Goal: Information Seeking & Learning: Learn about a topic

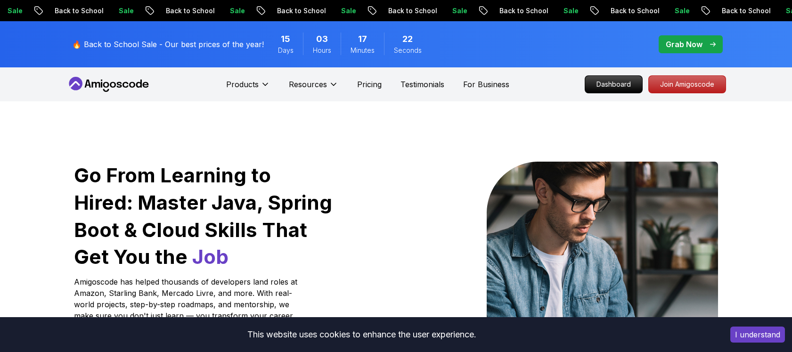
scroll to position [125, 0]
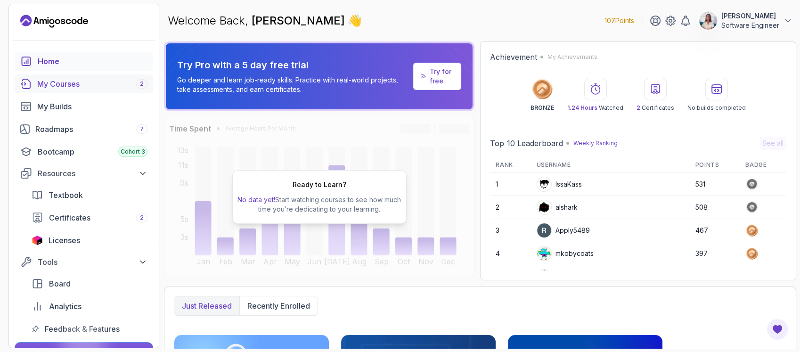
click at [89, 89] on div "My Courses 2" at bounding box center [92, 83] width 110 height 11
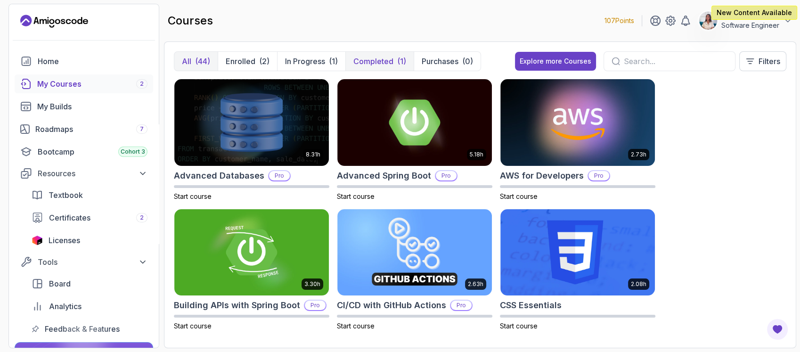
click at [374, 63] on p "Completed" at bounding box center [373, 61] width 40 height 11
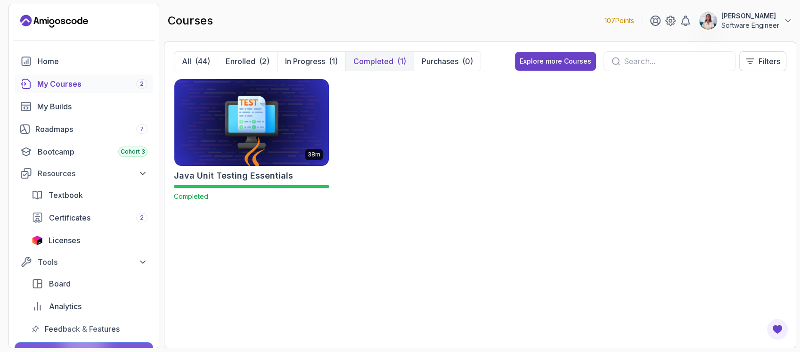
click at [283, 116] on img at bounding box center [252, 122] width 162 height 91
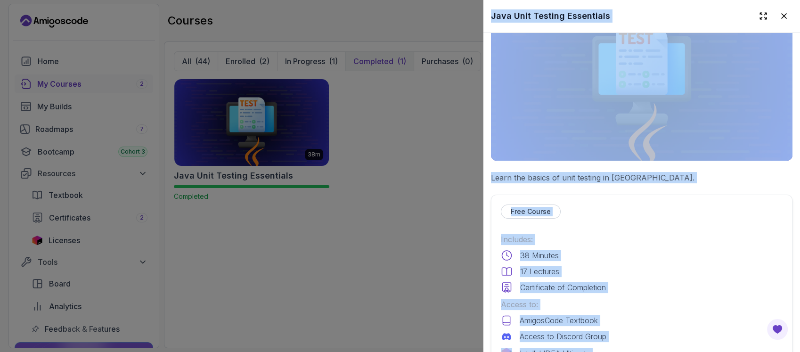
scroll to position [188, 0]
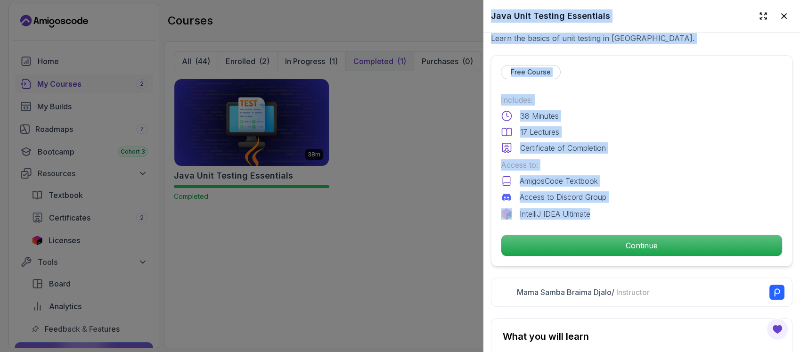
drag, startPoint x: 488, startPoint y: 13, endPoint x: 608, endPoint y: 208, distance: 229.1
copy div "Java Unit Testing Essentials Learn the basics of unit testing in Java. Free Cou…"
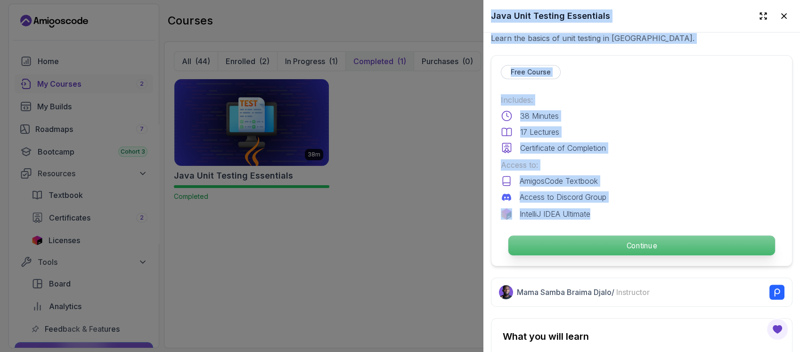
click at [604, 246] on p "Continue" at bounding box center [641, 246] width 267 height 20
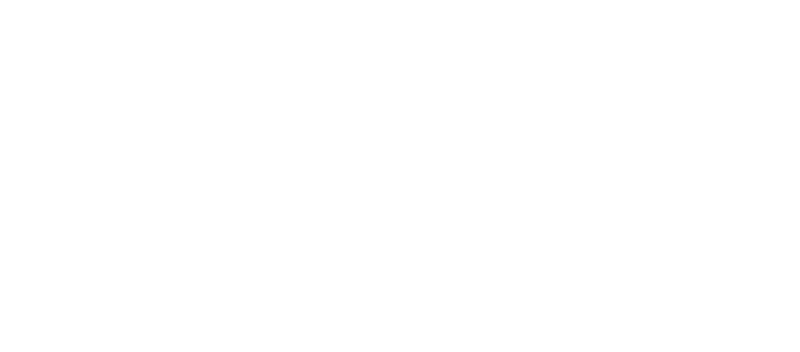
click at [498, 0] on html "3s" at bounding box center [400, 0] width 800 height 0
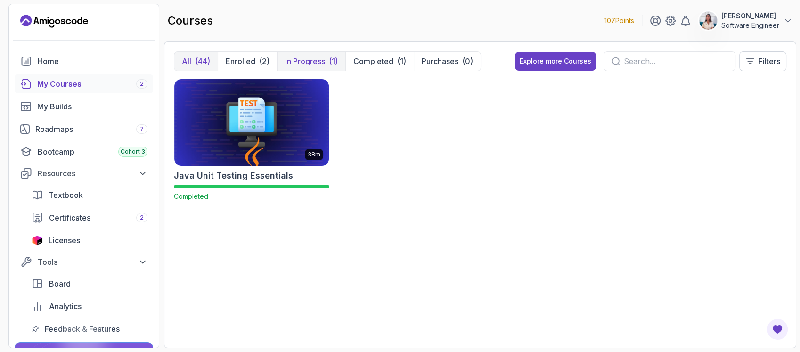
click at [332, 61] on div "(1)" at bounding box center [333, 61] width 9 height 11
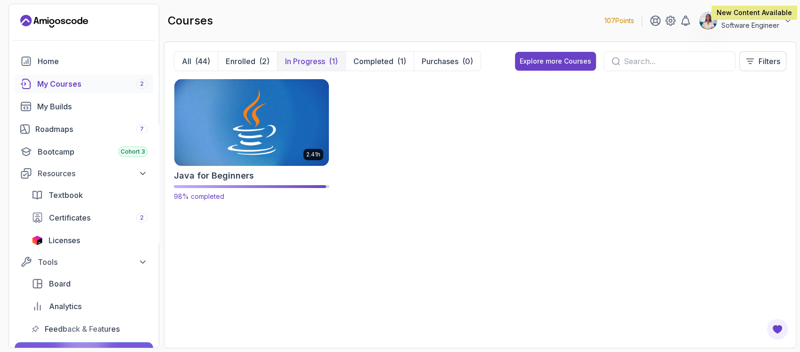
click at [304, 128] on img at bounding box center [252, 122] width 162 height 91
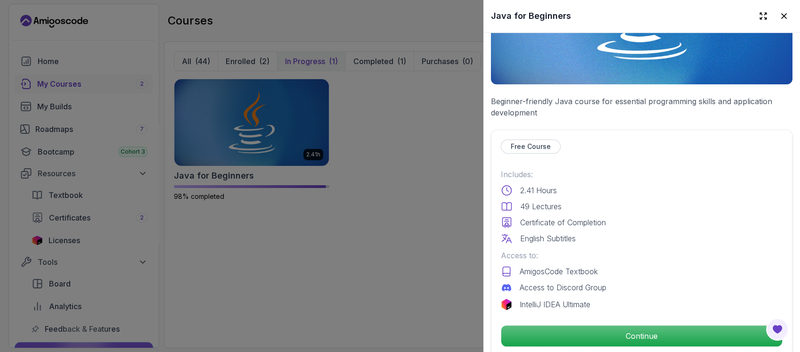
scroll to position [314, 0]
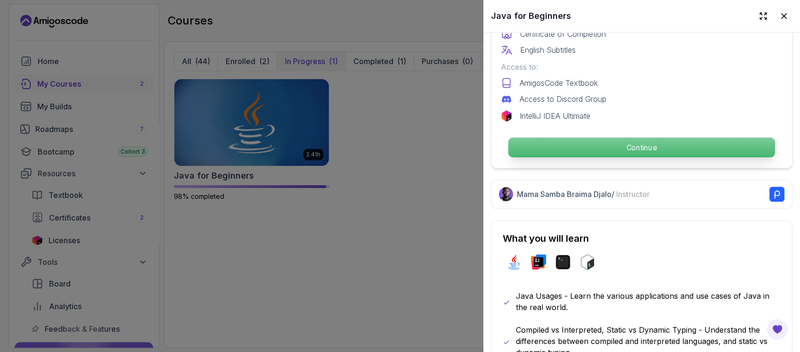
click at [612, 153] on button "Continue" at bounding box center [642, 147] width 268 height 21
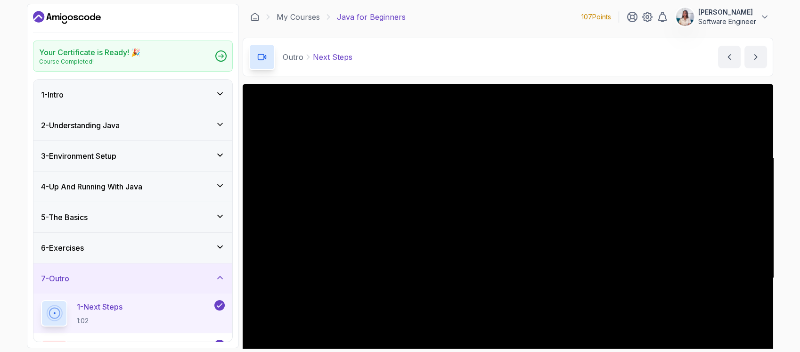
click at [170, 115] on div "2 - Understanding Java" at bounding box center [132, 125] width 199 height 30
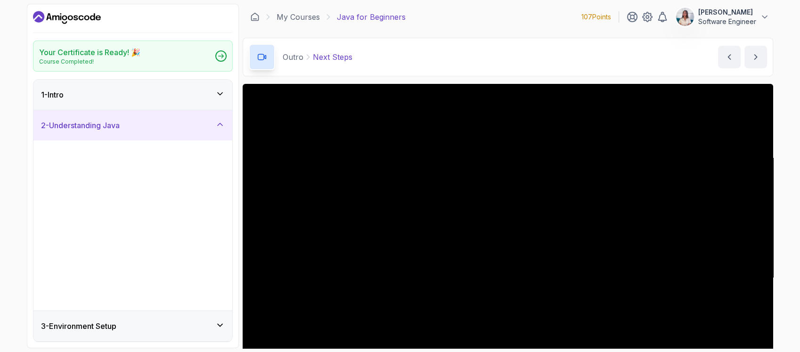
click at [175, 96] on div "1 - Intro" at bounding box center [133, 94] width 184 height 11
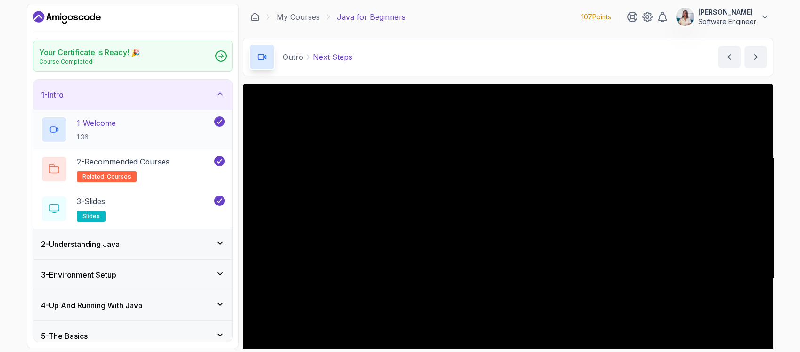
click at [151, 124] on div "1 - Welcome 1:36" at bounding box center [126, 129] width 171 height 26
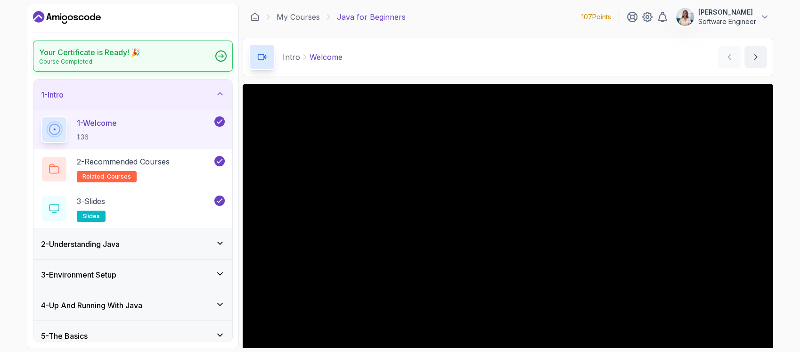
click at [139, 66] on div "Your Certificate is Ready! 🎉 Course Completed!" at bounding box center [133, 56] width 200 height 31
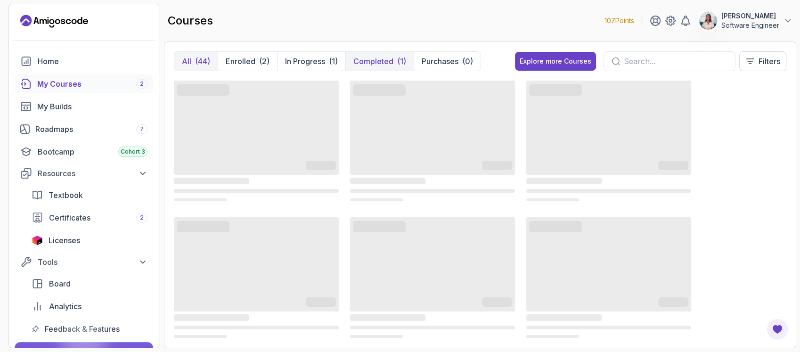
click at [379, 67] on button "Completed (1)" at bounding box center [379, 61] width 68 height 19
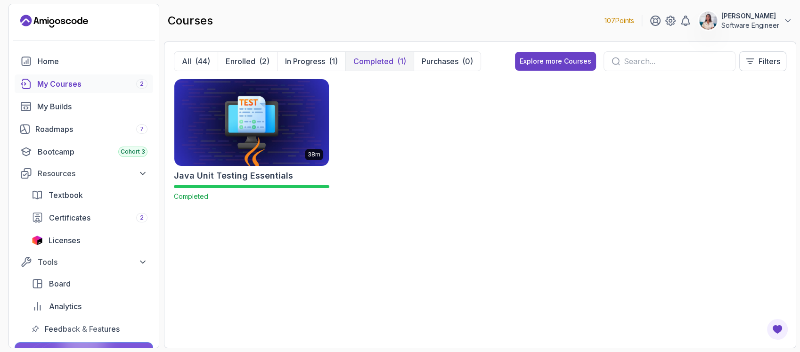
click at [277, 126] on img at bounding box center [252, 122] width 162 height 91
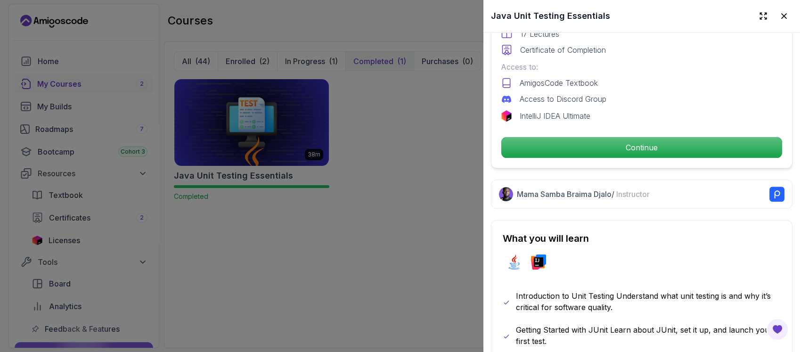
scroll to position [314, 0]
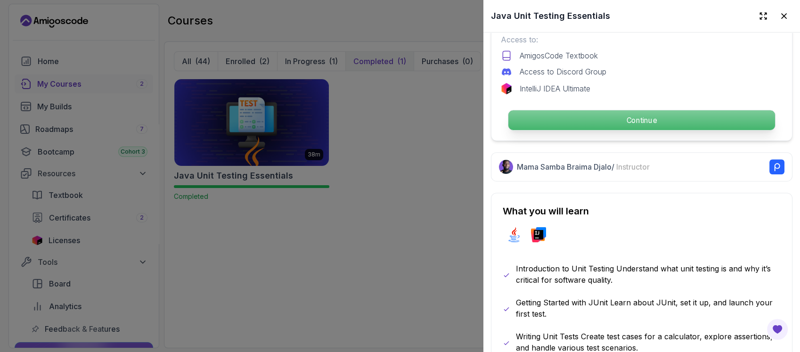
click at [597, 112] on p "Continue" at bounding box center [641, 120] width 267 height 20
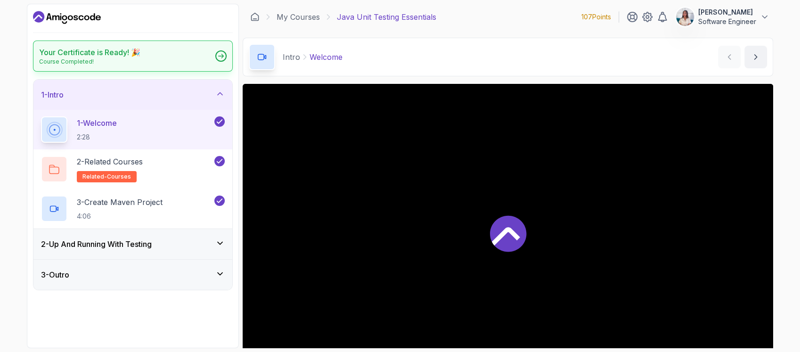
click at [44, 55] on h2 "Your Certificate is Ready! 🎉" at bounding box center [89, 52] width 101 height 11
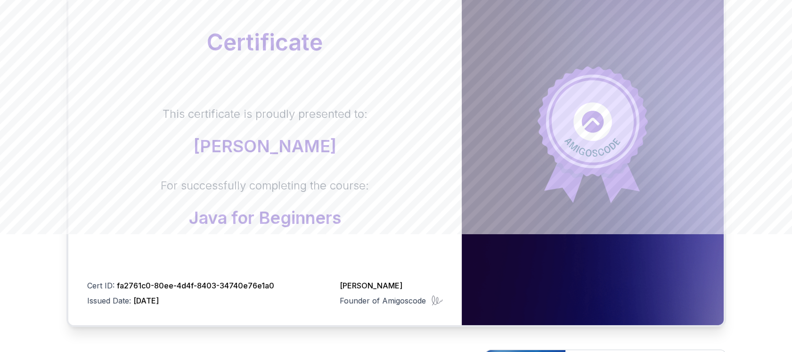
scroll to position [118, 0]
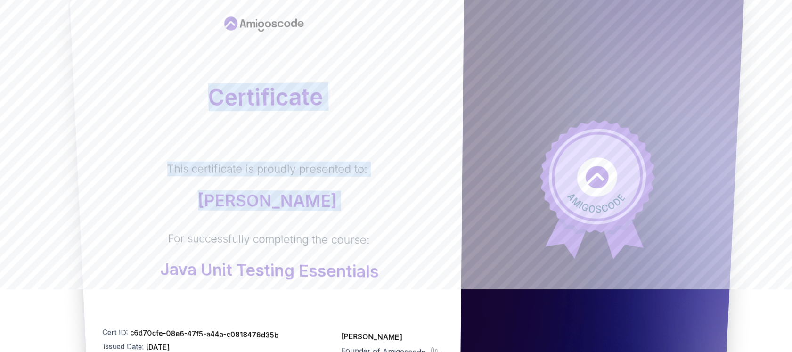
drag, startPoint x: 330, startPoint y: 188, endPoint x: 364, endPoint y: 232, distance: 55.8
click at [364, 232] on div "Certificate This certificate is proudly presented to: [PERSON_NAME] For success…" at bounding box center [266, 184] width 394 height 383
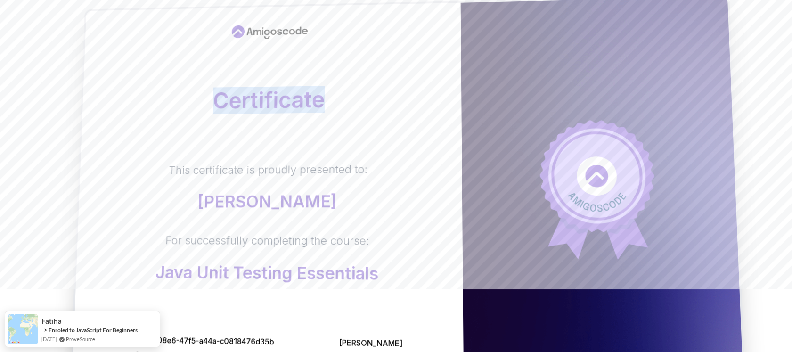
drag, startPoint x: 302, startPoint y: 73, endPoint x: 360, endPoint y: 130, distance: 81.0
click at [360, 130] on div "Certificate This certificate is proudly presented to: [PERSON_NAME] For success…" at bounding box center [396, 190] width 660 height 384
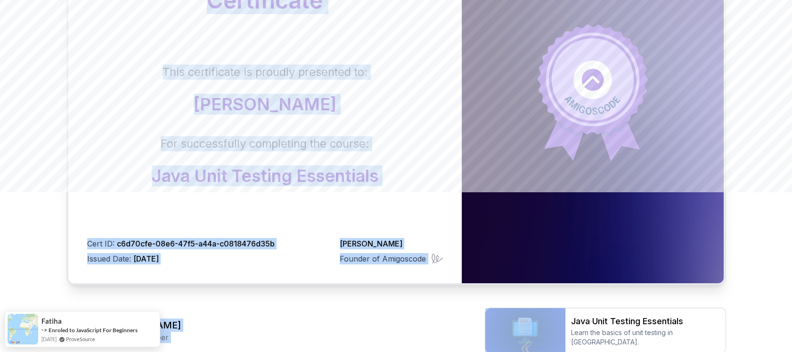
scroll to position [244, 0]
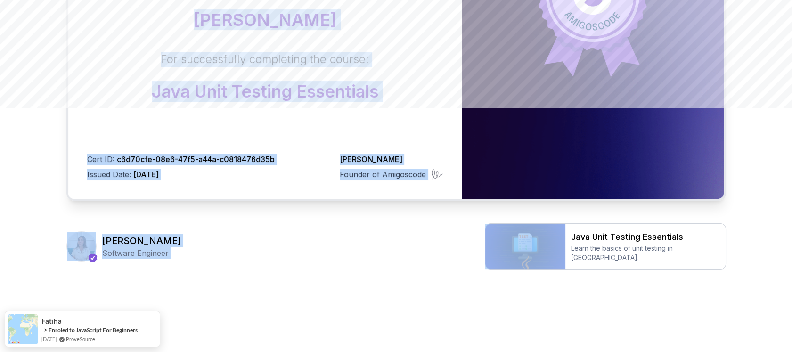
drag, startPoint x: 200, startPoint y: 34, endPoint x: 488, endPoint y: 308, distance: 396.6
click at [488, 308] on div "Certificate This certificate is proudly presented to: [PERSON_NAME] For success…" at bounding box center [396, 54] width 792 height 596
copy div "Certificate This certificate is proudly presented to: [PERSON_NAME] For success…"
